Goal: Transaction & Acquisition: Purchase product/service

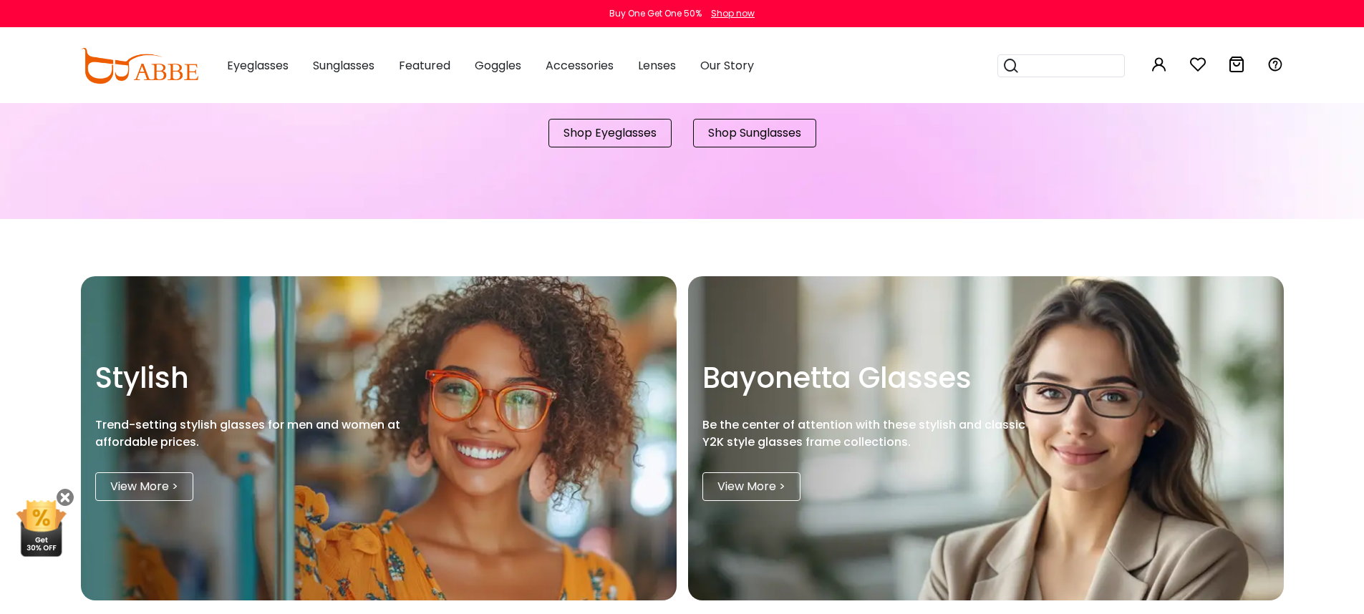
scroll to position [2190, 0]
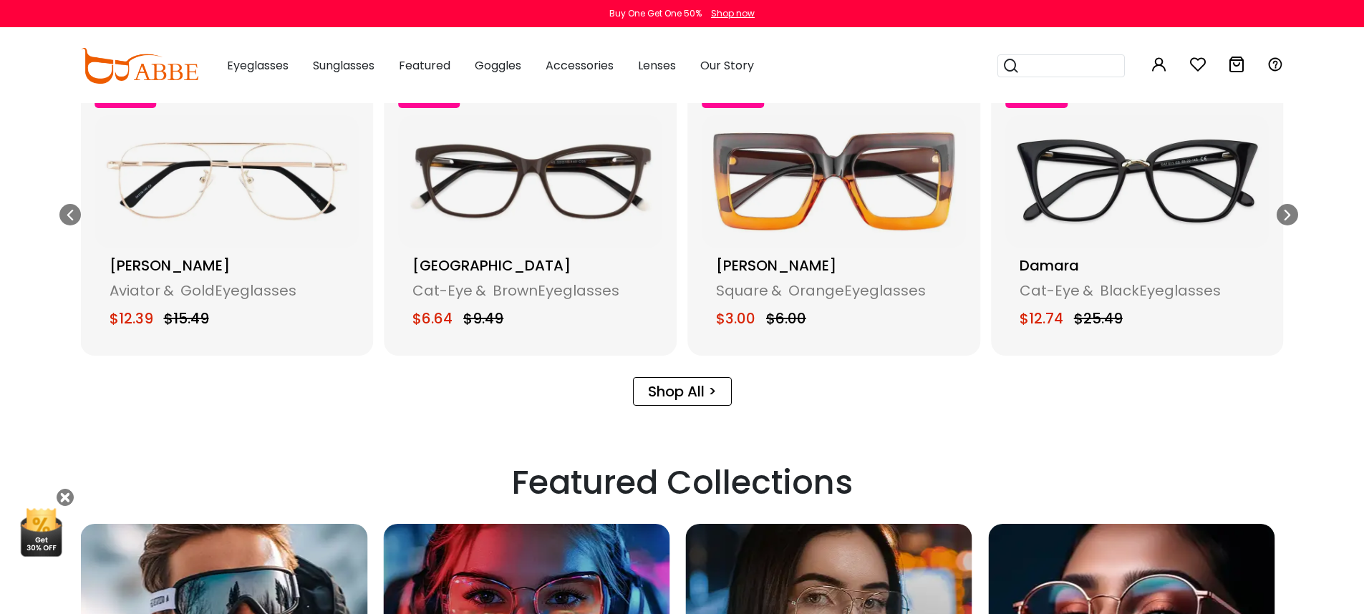
click at [574, 187] on img "7 / 17" at bounding box center [530, 181] width 264 height 132
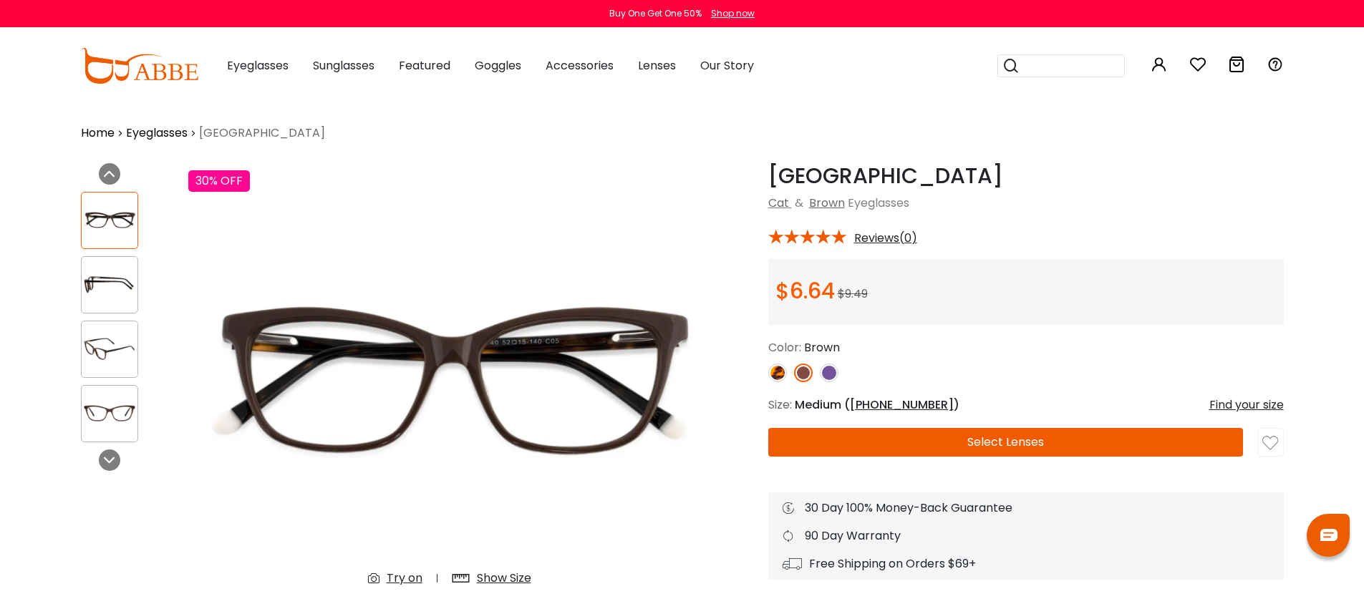
click at [1106, 444] on button "Select Lenses" at bounding box center [1005, 442] width 475 height 29
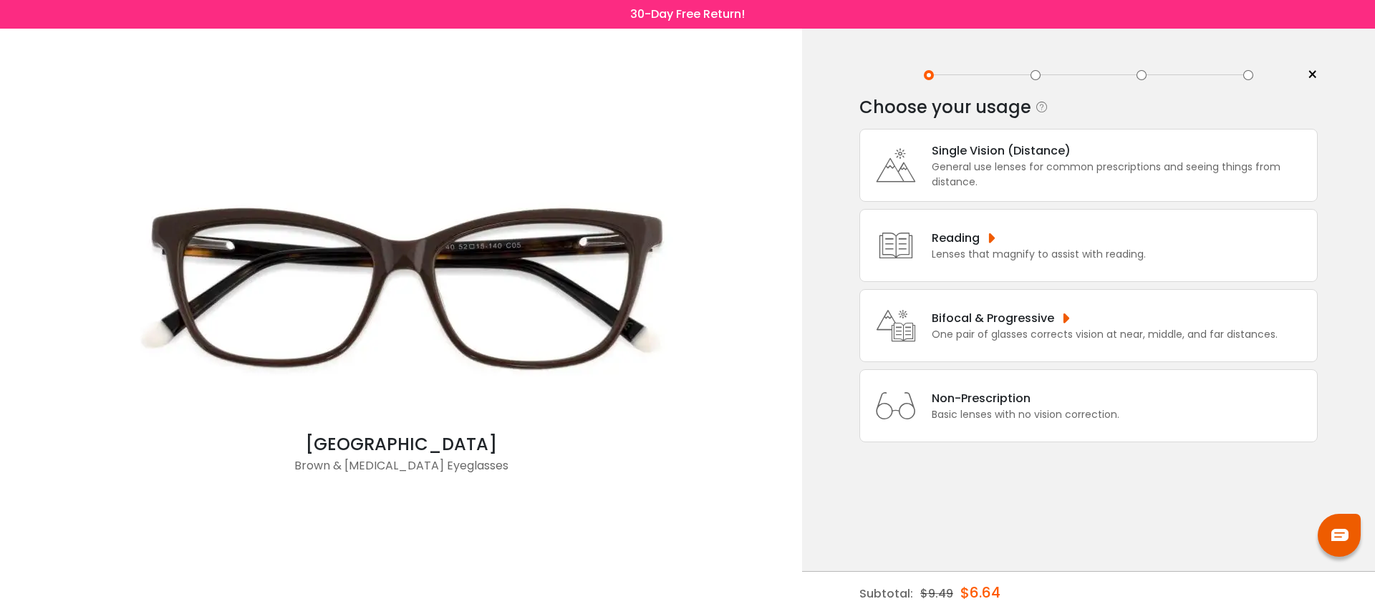
click at [1127, 180] on div "General use lenses for common prescriptions and seeing things from distance." at bounding box center [1121, 175] width 378 height 30
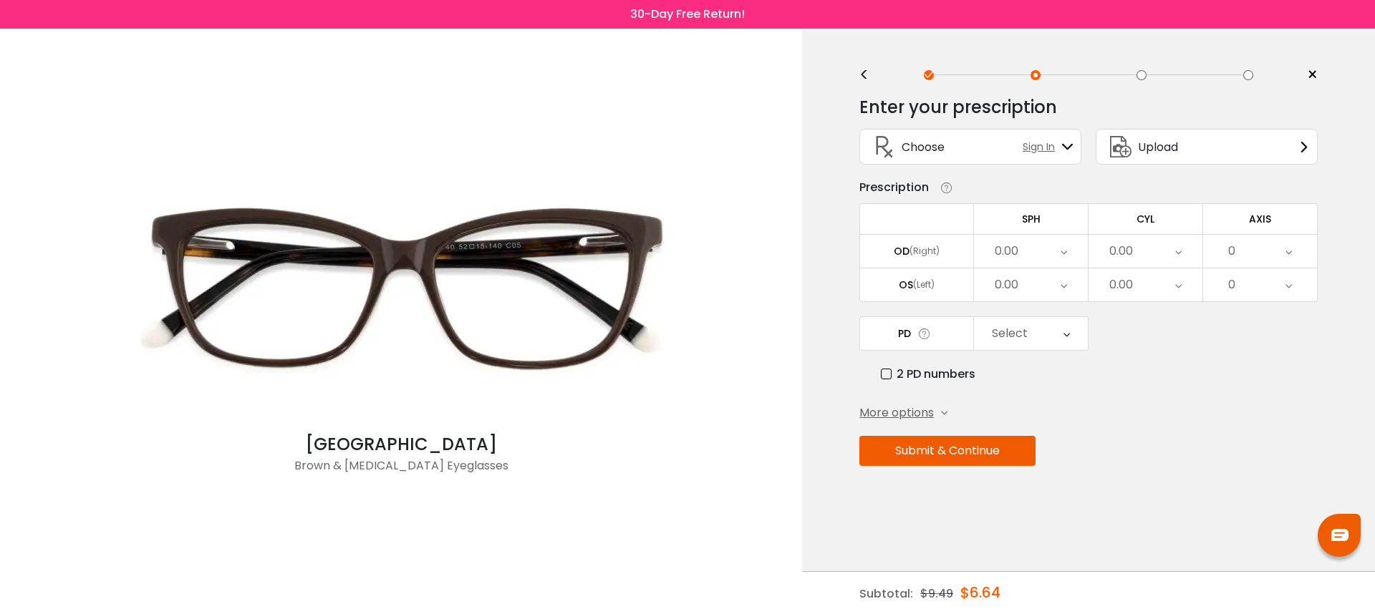
click at [1160, 148] on span "Upload" at bounding box center [1158, 147] width 40 height 18
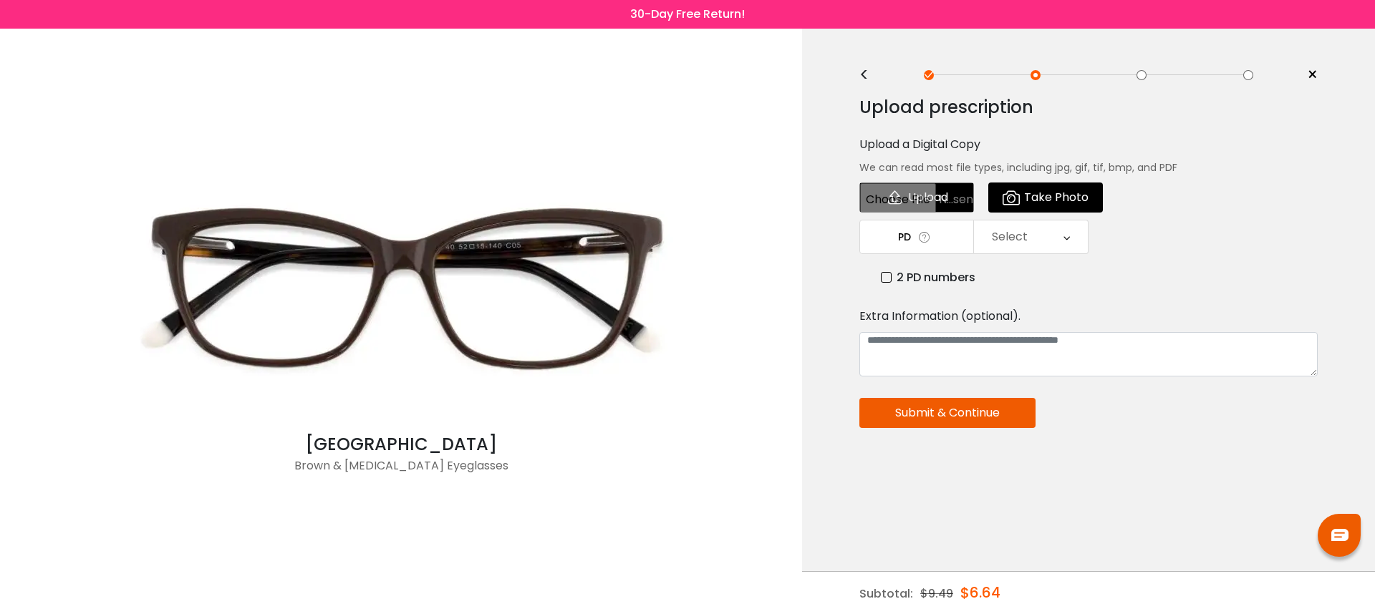
click at [921, 201] on input "file" at bounding box center [916, 198] width 115 height 30
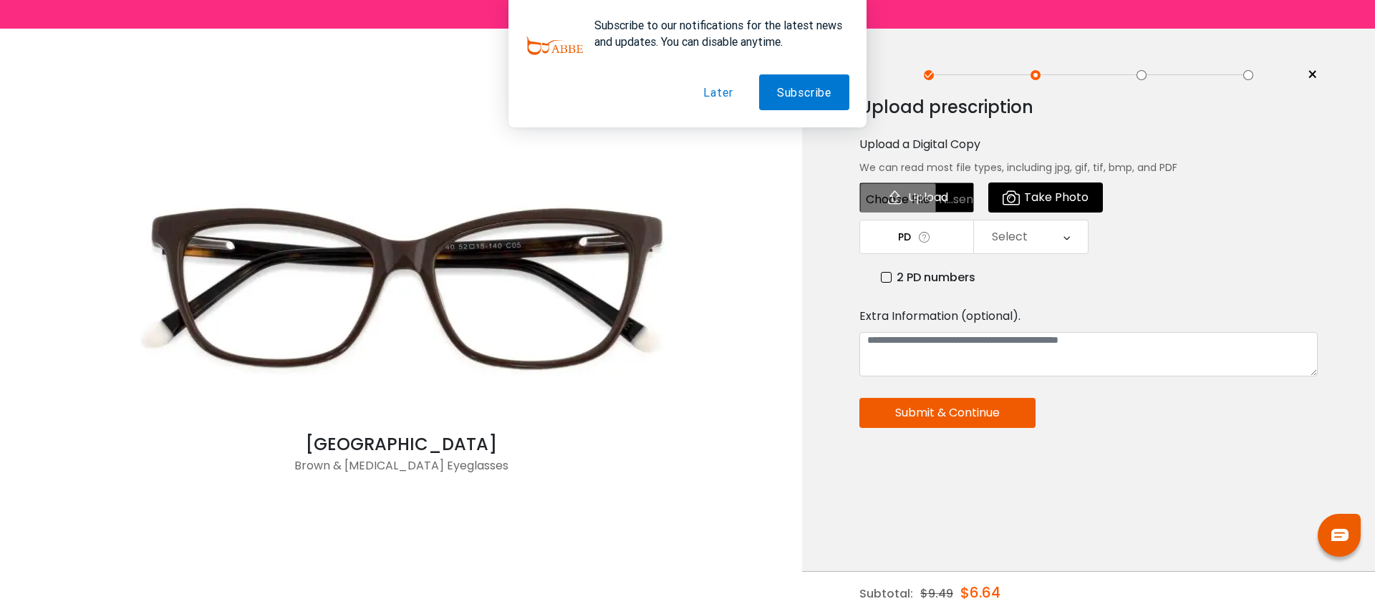
type input "**********"
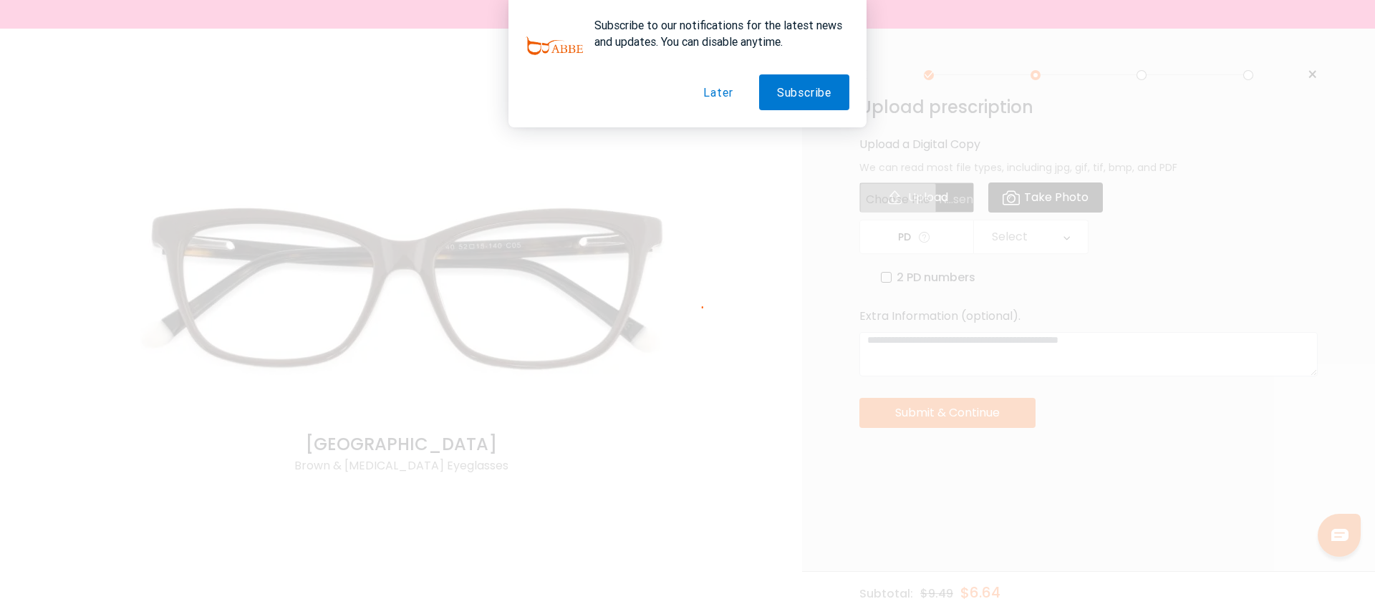
click at [712, 92] on button "Later" at bounding box center [717, 92] width 65 height 36
